Goal: Contribute content

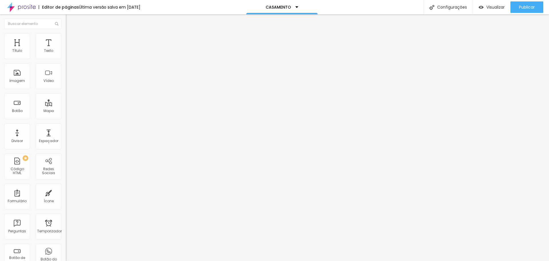
click at [66, 36] on img at bounding box center [68, 35] width 5 height 5
click at [66, 78] on div at bounding box center [99, 78] width 66 height 0
click at [66, 82] on div at bounding box center [99, 82] width 66 height 0
click at [71, 40] on font "Avançado" at bounding box center [80, 42] width 19 height 5
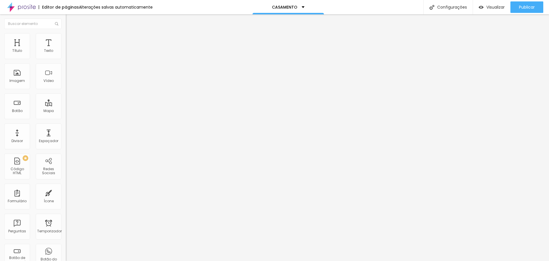
click at [66, 39] on li "Avançado" at bounding box center [99, 42] width 66 height 6
click at [71, 40] on font "Avançado" at bounding box center [80, 42] width 19 height 5
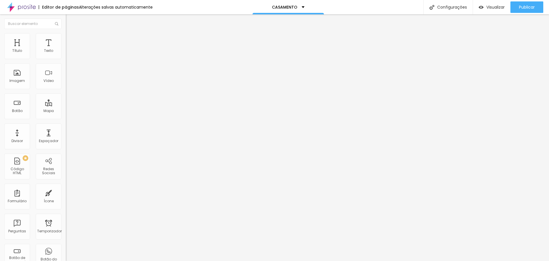
click at [71, 40] on font "Avançado" at bounding box center [80, 42] width 19 height 5
click at [522, 8] on font "Publicar" at bounding box center [527, 7] width 16 height 6
click at [66, 39] on li "Avançado" at bounding box center [99, 42] width 66 height 6
click at [66, 246] on div at bounding box center [99, 246] width 66 height 0
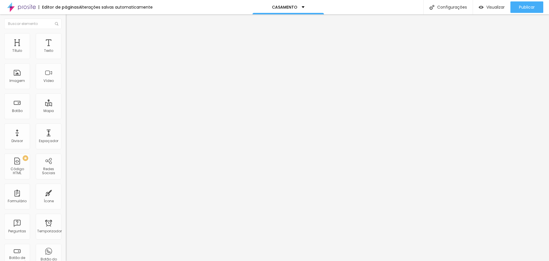
click at [66, 249] on div at bounding box center [99, 249] width 66 height 0
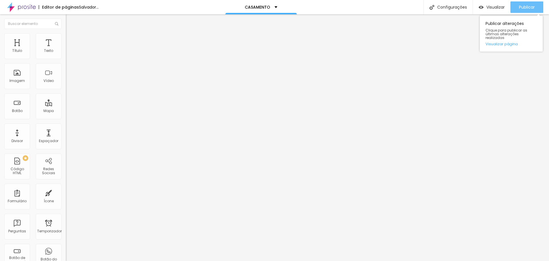
click at [525, 9] on font "Publicar" at bounding box center [527, 7] width 16 height 6
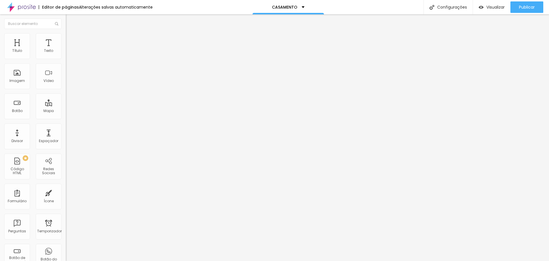
click at [71, 41] on font "Avançado" at bounding box center [80, 42] width 19 height 5
click at [66, 246] on div at bounding box center [99, 246] width 66 height 0
click at [66, 249] on div at bounding box center [99, 249] width 66 height 0
click at [528, 7] on font "Publicar" at bounding box center [527, 7] width 16 height 6
